Goal: Information Seeking & Learning: Learn about a topic

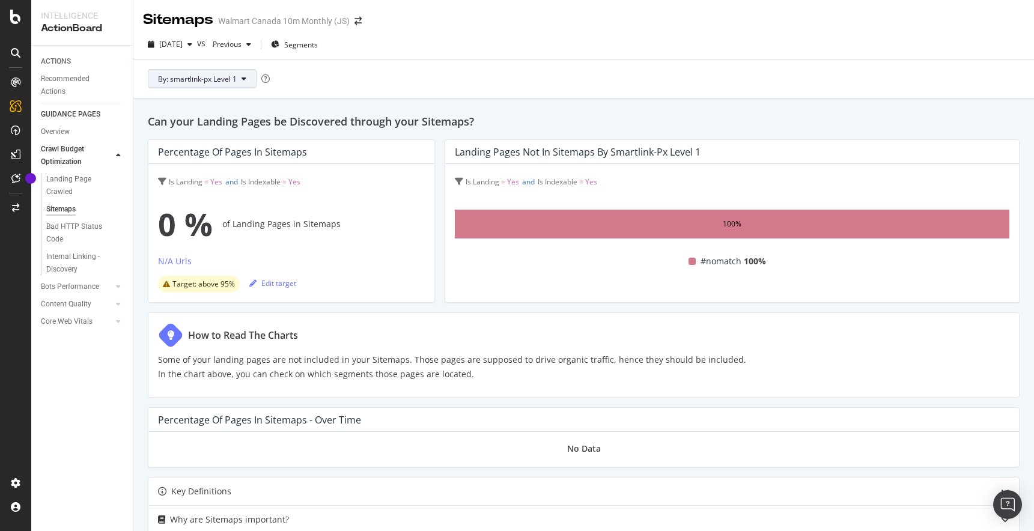
click at [246, 79] on button "By: smartlink-px Level 1" at bounding box center [202, 78] width 109 height 19
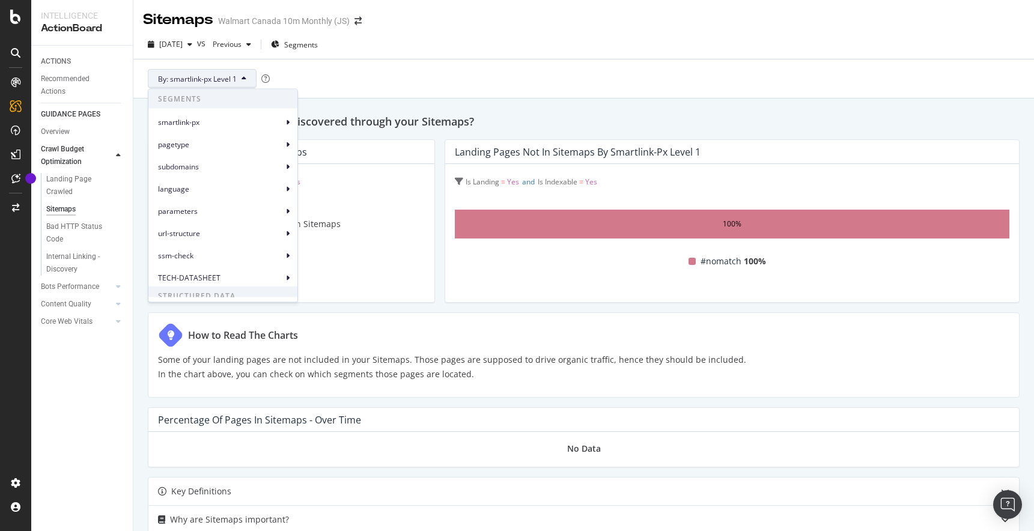
click at [388, 75] on div "By: smartlink-px Level 1" at bounding box center [584, 79] width 882 height 38
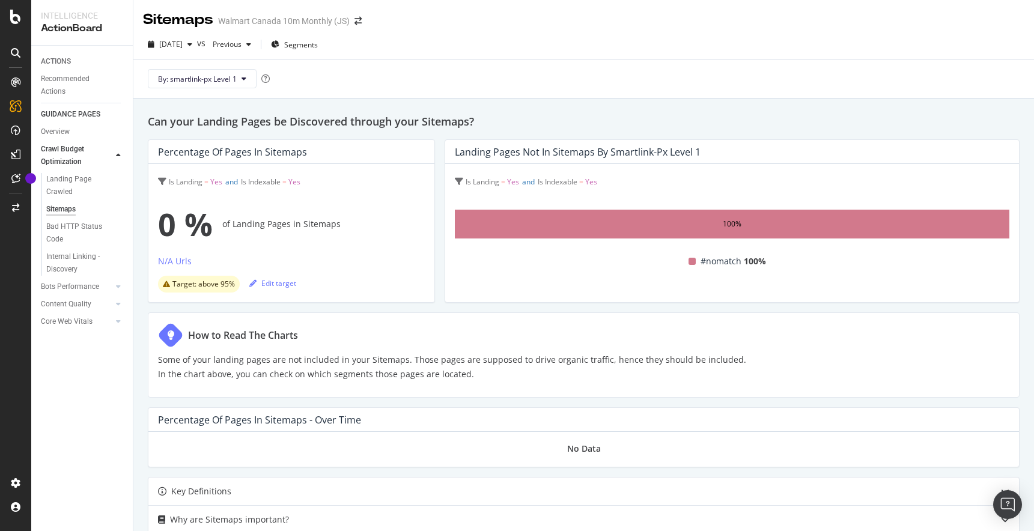
drag, startPoint x: 275, startPoint y: 359, endPoint x: 481, endPoint y: 370, distance: 207.0
click at [481, 370] on p "Some of your landing pages are not included in your Sitemaps. Those pages are s…" at bounding box center [452, 367] width 588 height 29
click at [745, 326] on div "How to Read The Charts Some of your landing pages are not included in your Site…" at bounding box center [584, 355] width 872 height 85
